Goal: Transaction & Acquisition: Download file/media

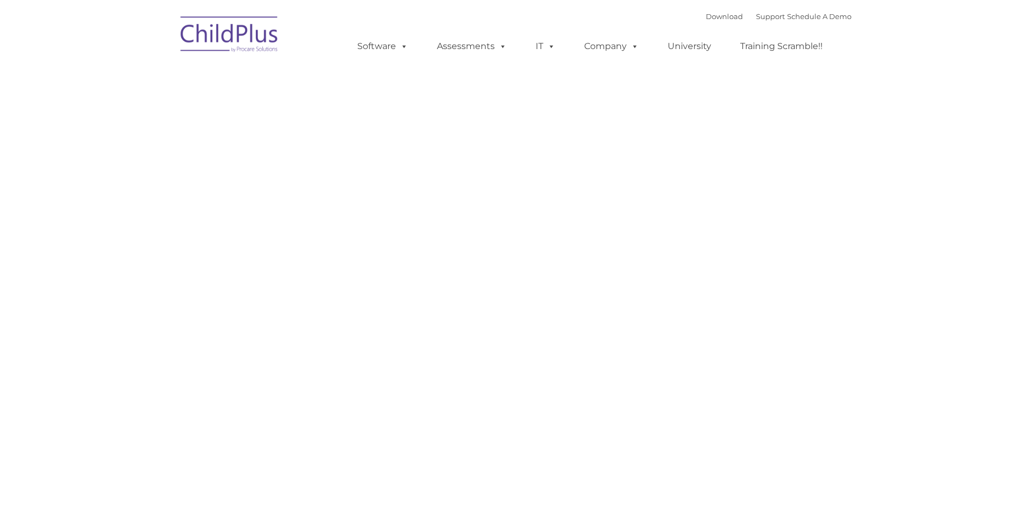
type input ""
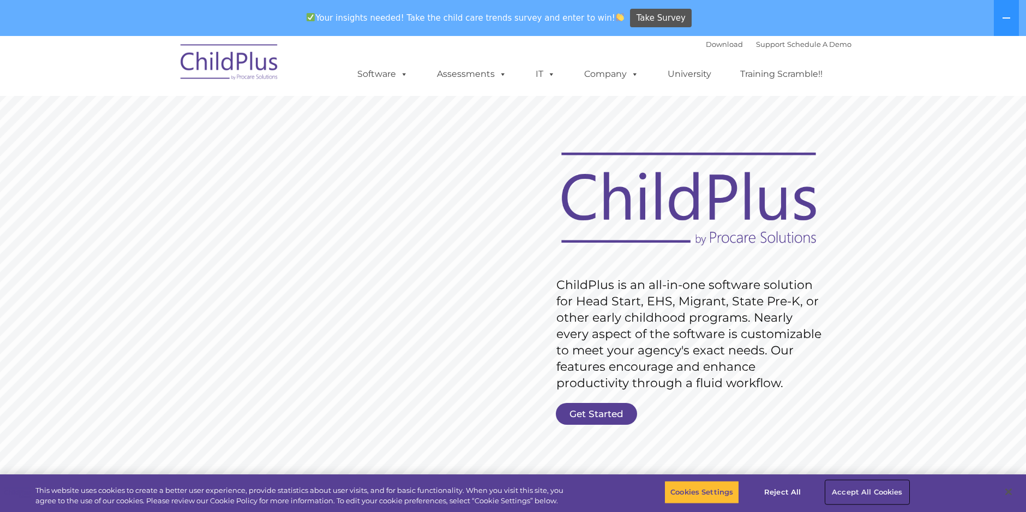
click at [879, 482] on button "Accept All Cookies" at bounding box center [867, 492] width 82 height 23
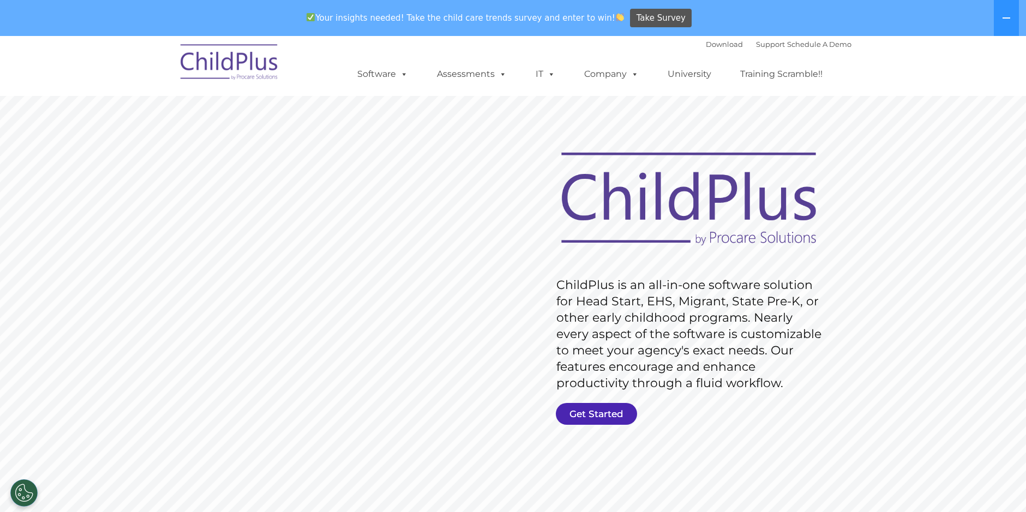
click at [588, 411] on link "Get Started" at bounding box center [596, 414] width 81 height 22
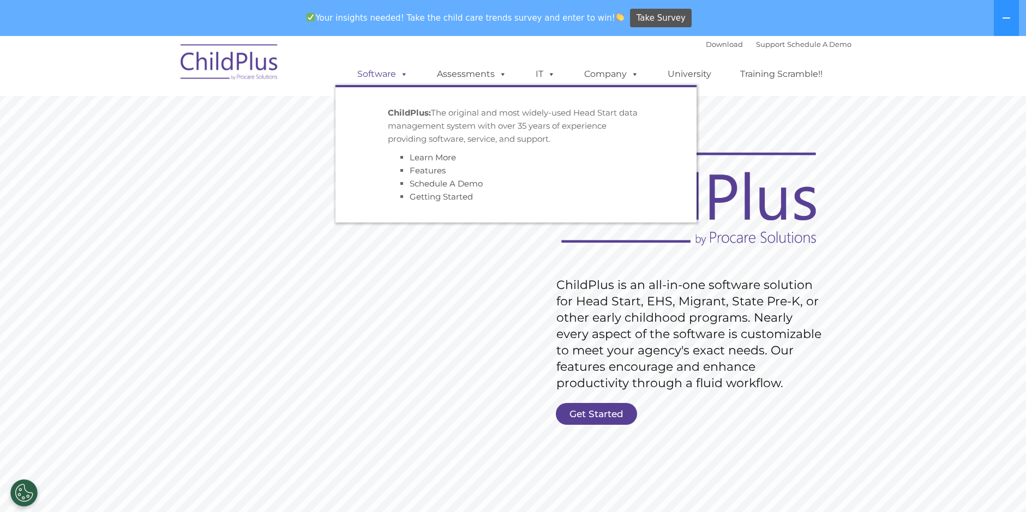
click at [387, 70] on link "Software" at bounding box center [382, 74] width 73 height 22
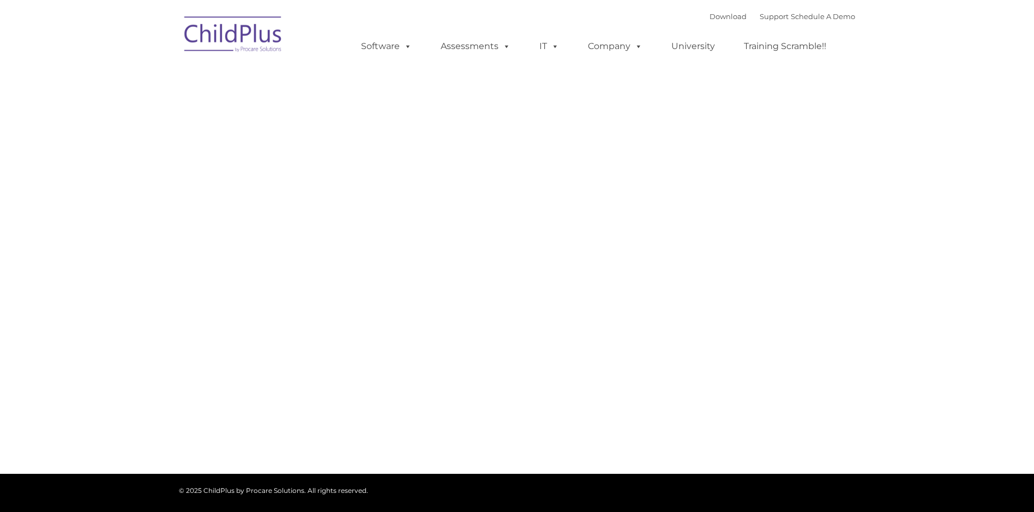
type input ""
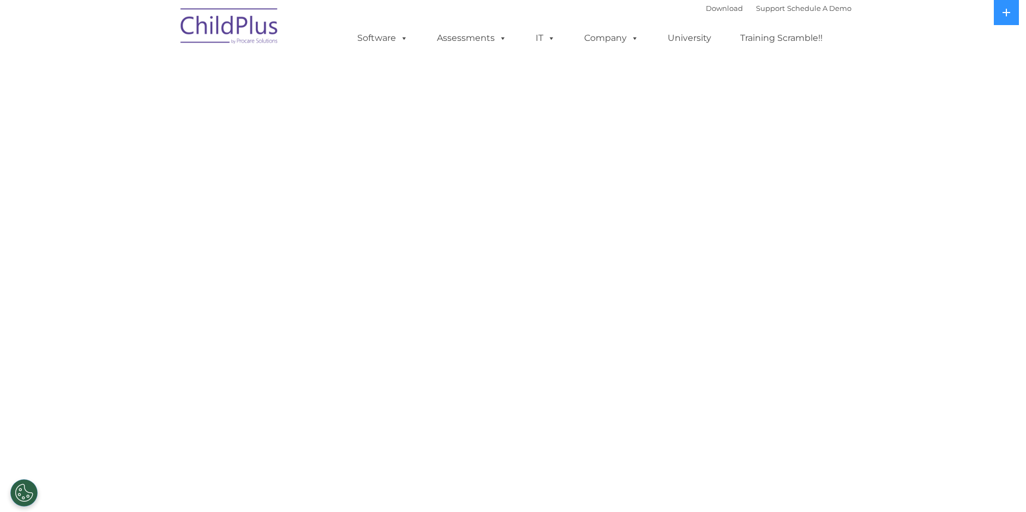
select select "MEDIUM"
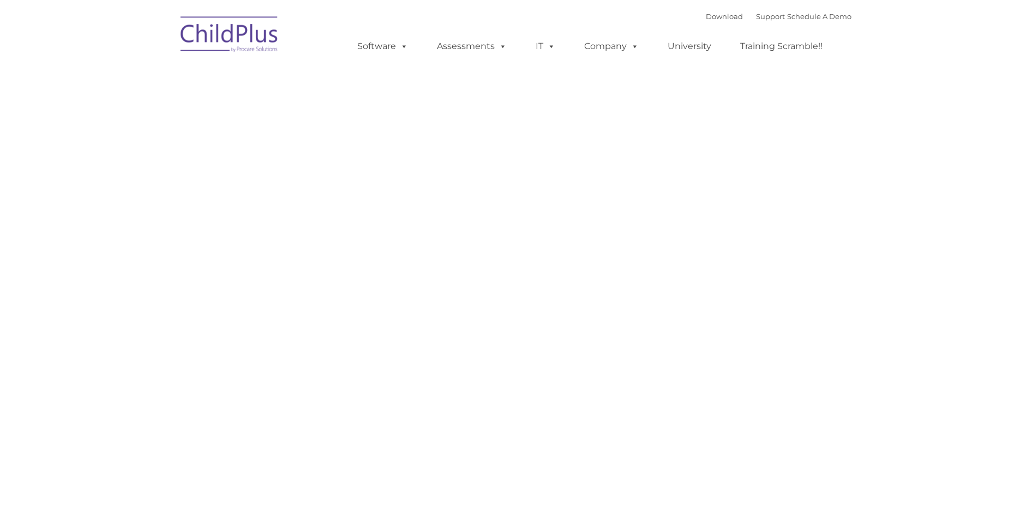
type input ""
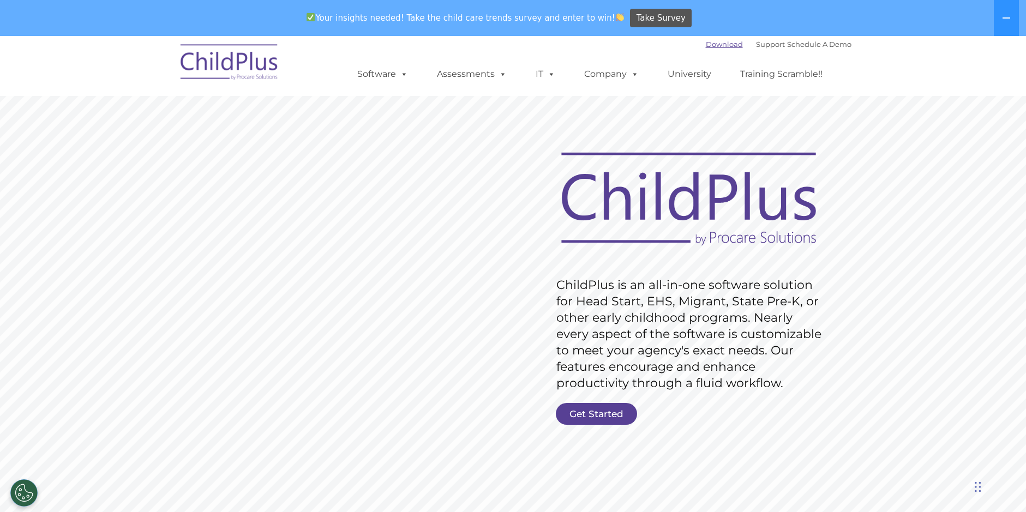
click at [715, 40] on link "Download" at bounding box center [724, 44] width 37 height 9
click at [706, 45] on link "Download" at bounding box center [724, 44] width 37 height 9
